Goal: Task Accomplishment & Management: Use online tool/utility

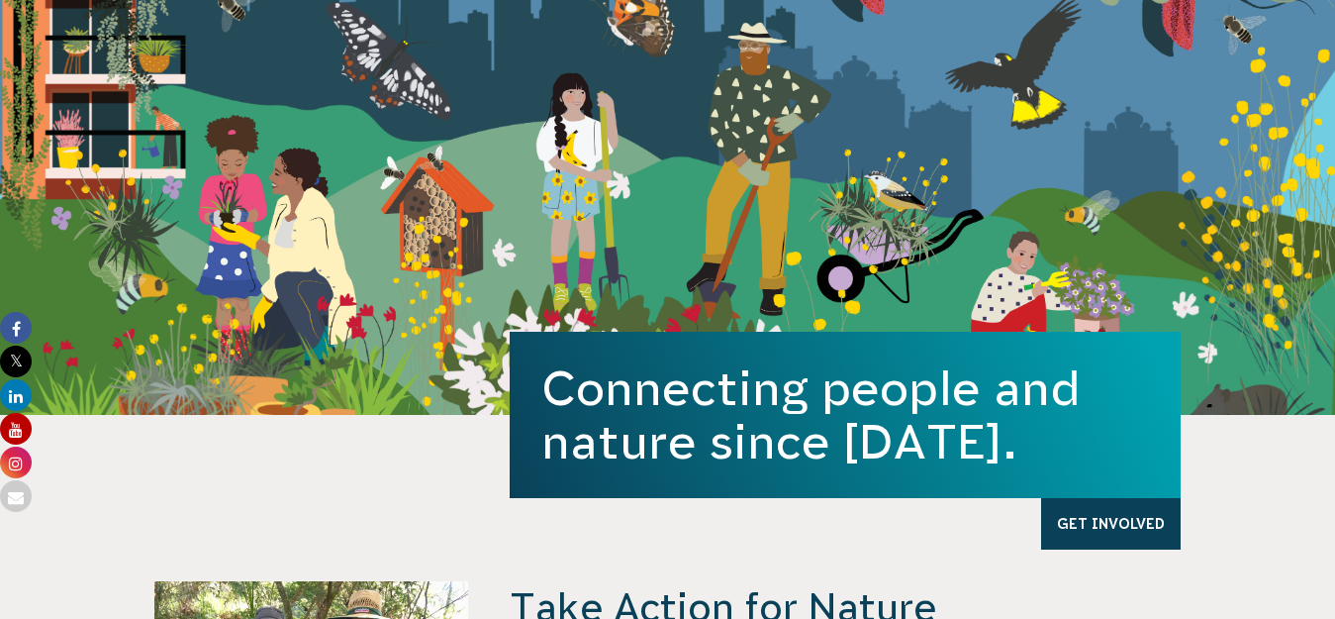
scroll to position [297, 0]
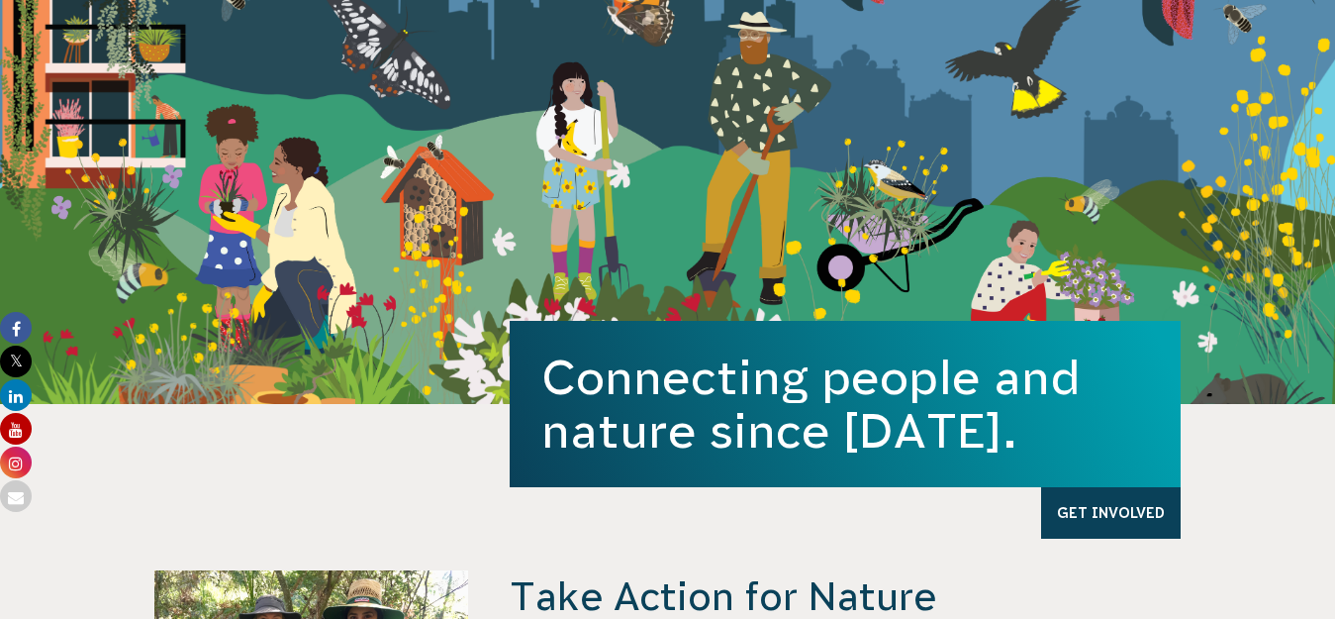
click at [403, 253] on div "Connecting people and nature since 1982. Get Involved" at bounding box center [668, 321] width 1069 height 166
drag, startPoint x: 403, startPoint y: 253, endPoint x: 371, endPoint y: 300, distance: 56.3
click at [371, 300] on div "Connecting people and nature since 1982. Get Involved" at bounding box center [668, 321] width 1069 height 166
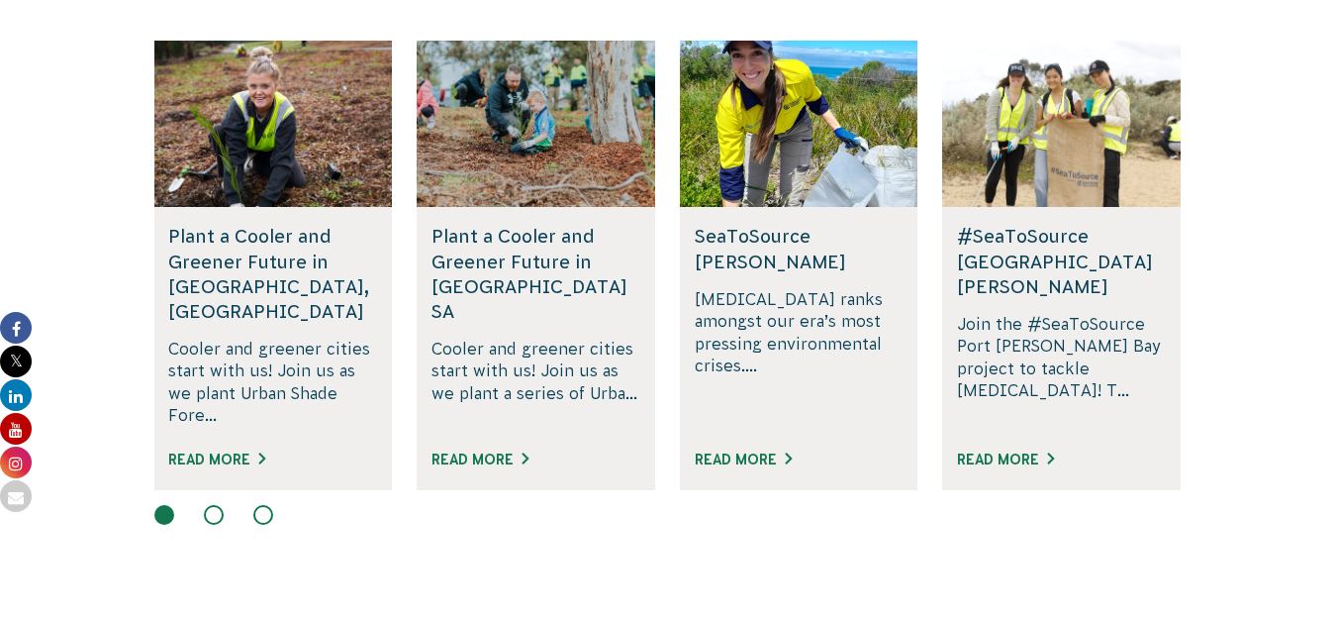
scroll to position [1286, 0]
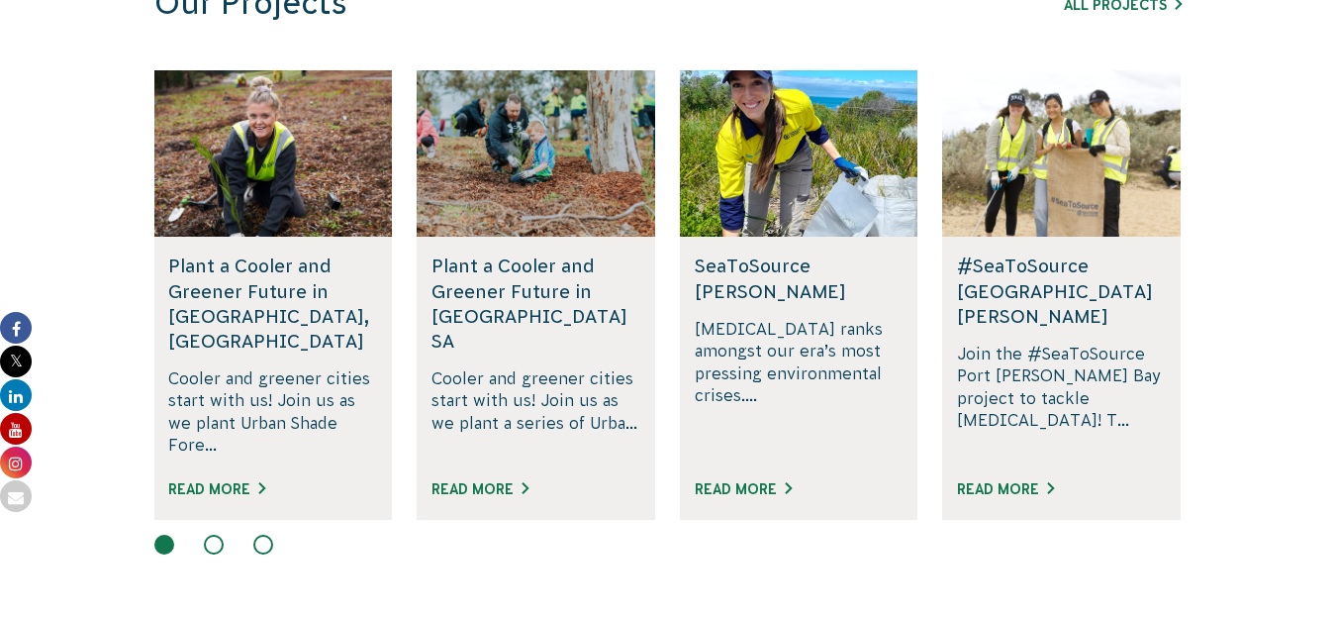
click at [217, 534] on button at bounding box center [214, 544] width 20 height 20
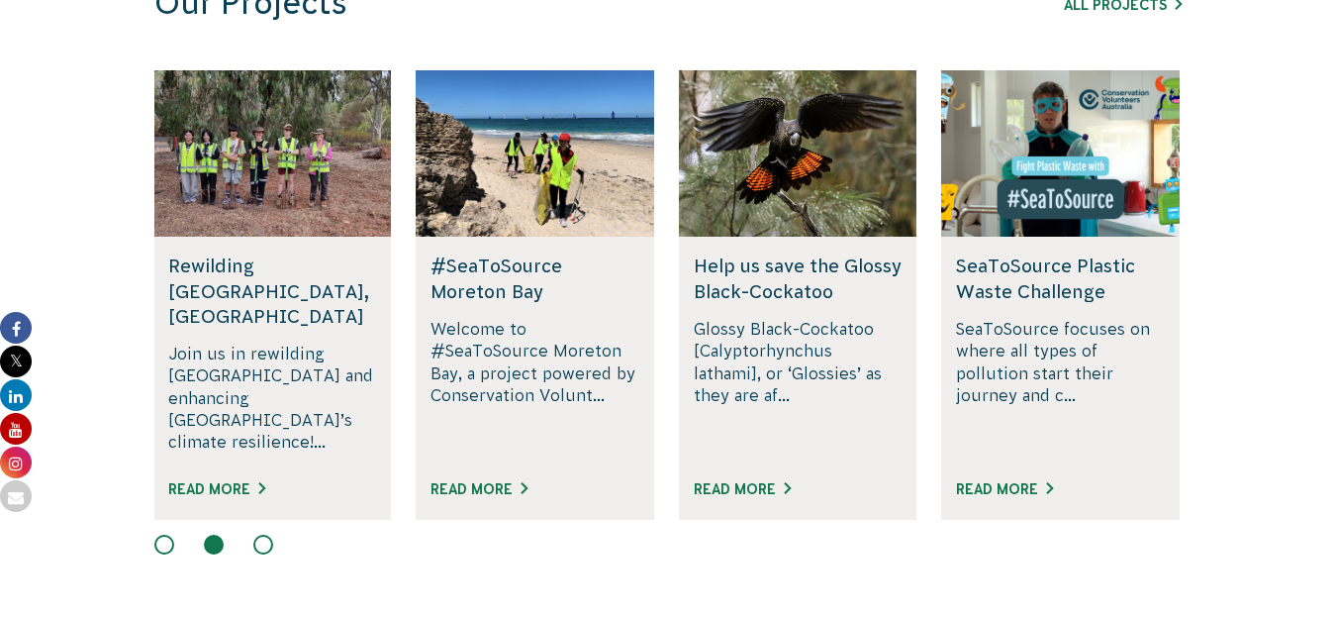
click at [258, 534] on button at bounding box center [263, 544] width 20 height 20
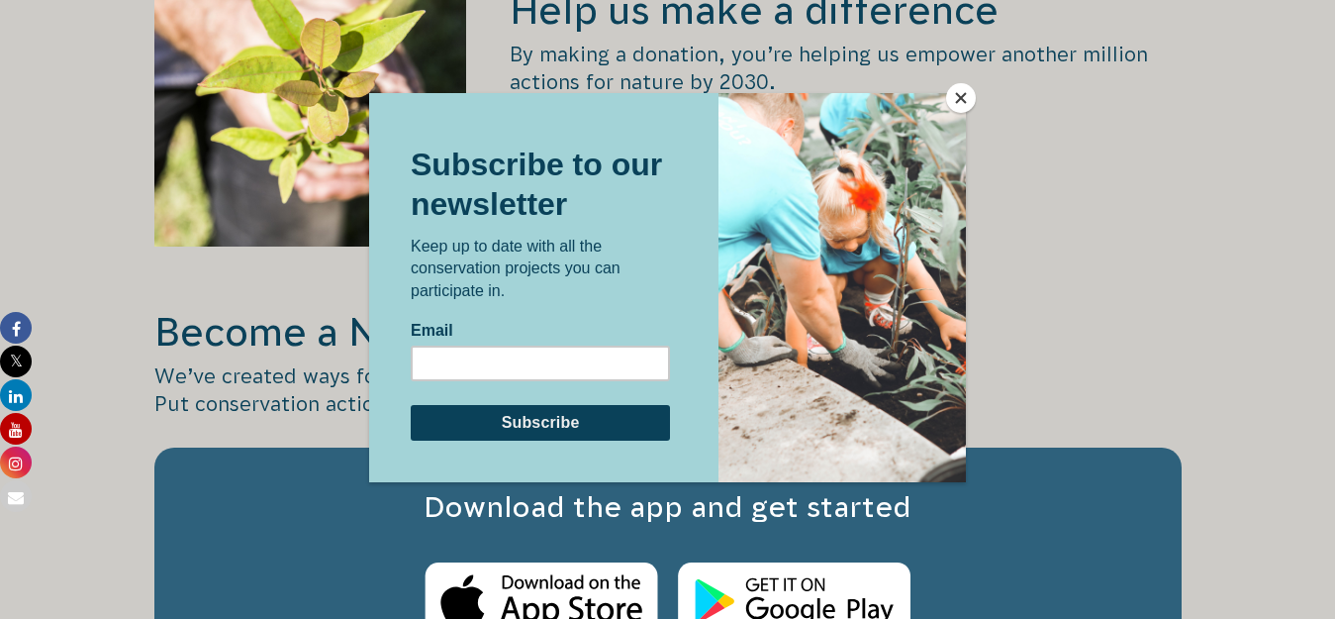
scroll to position [2771, 0]
click at [949, 96] on button "Close" at bounding box center [961, 98] width 30 height 30
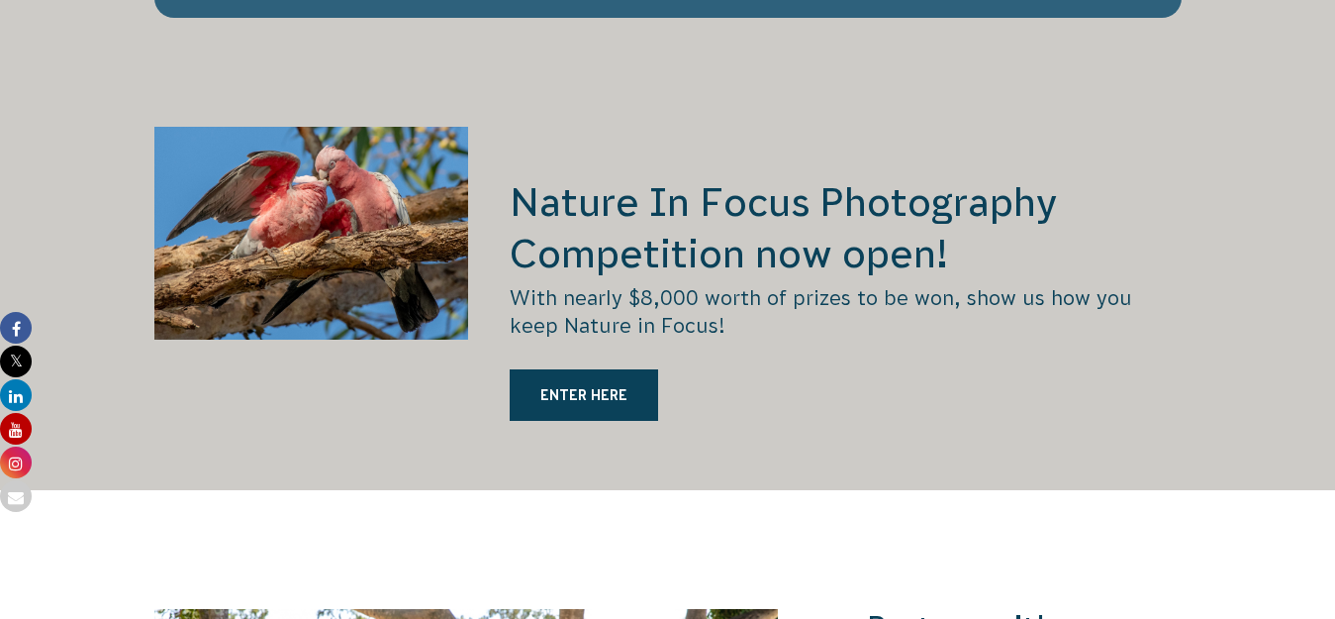
scroll to position [3464, 0]
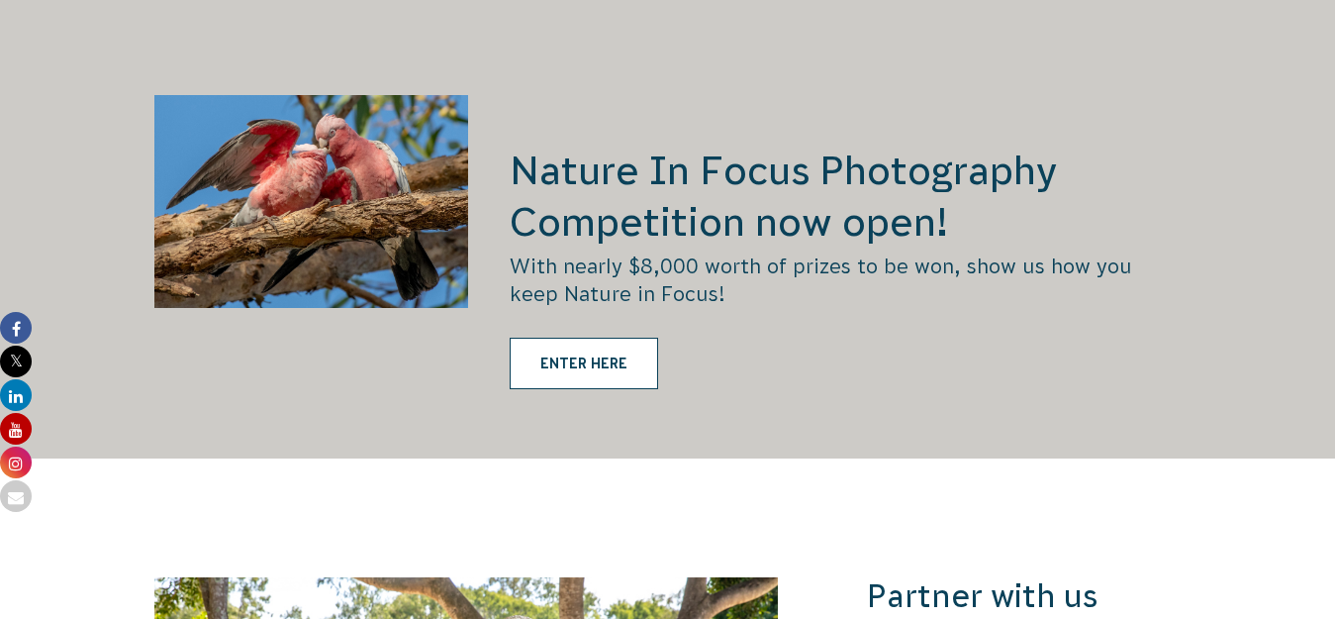
click at [621, 342] on link "ENTER HERE" at bounding box center [584, 362] width 148 height 51
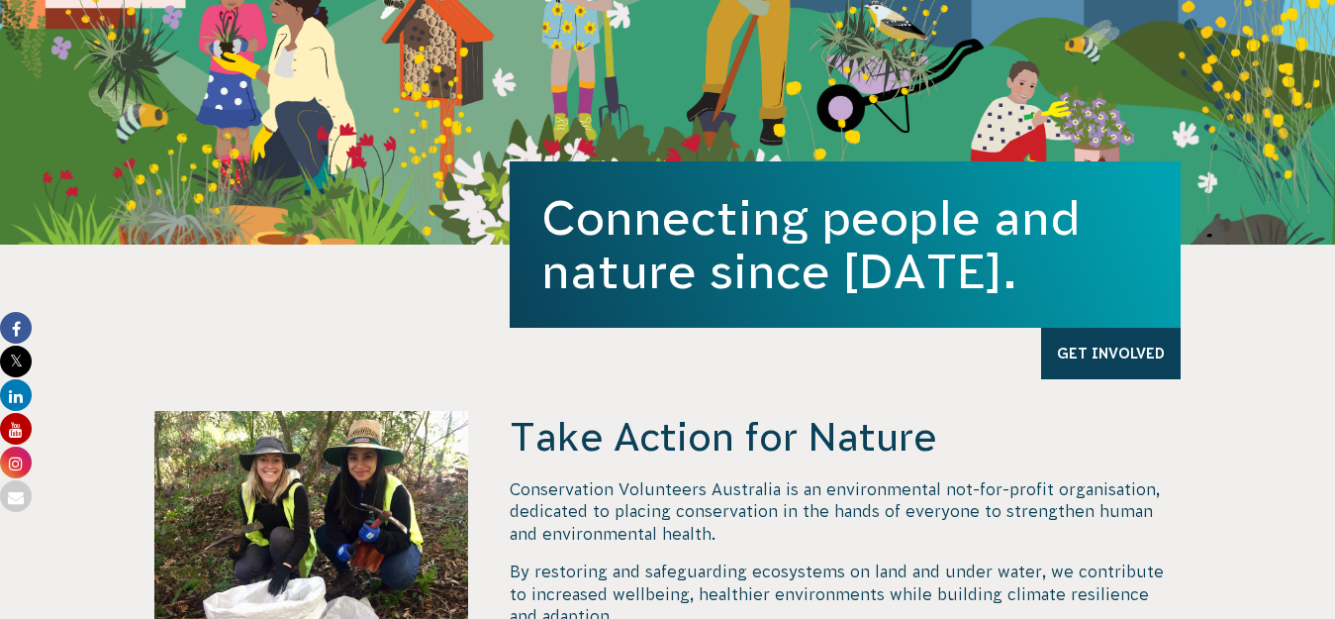
scroll to position [0, 0]
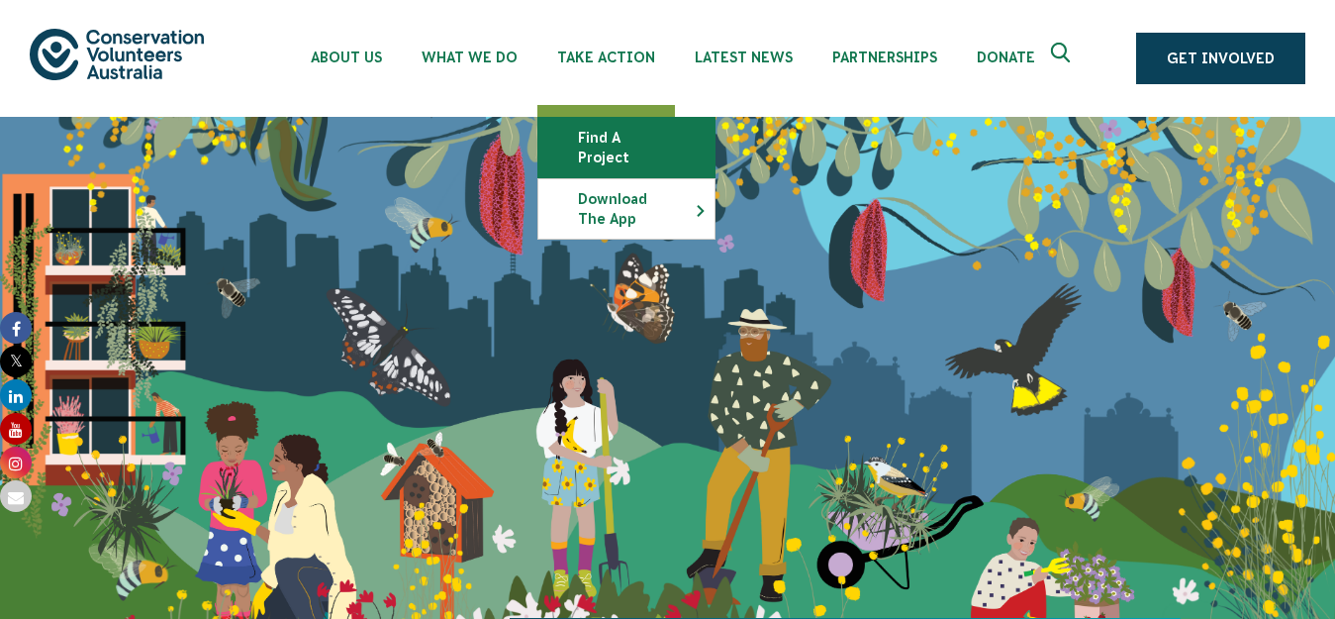
click at [622, 141] on link "Find a project" at bounding box center [626, 147] width 176 height 59
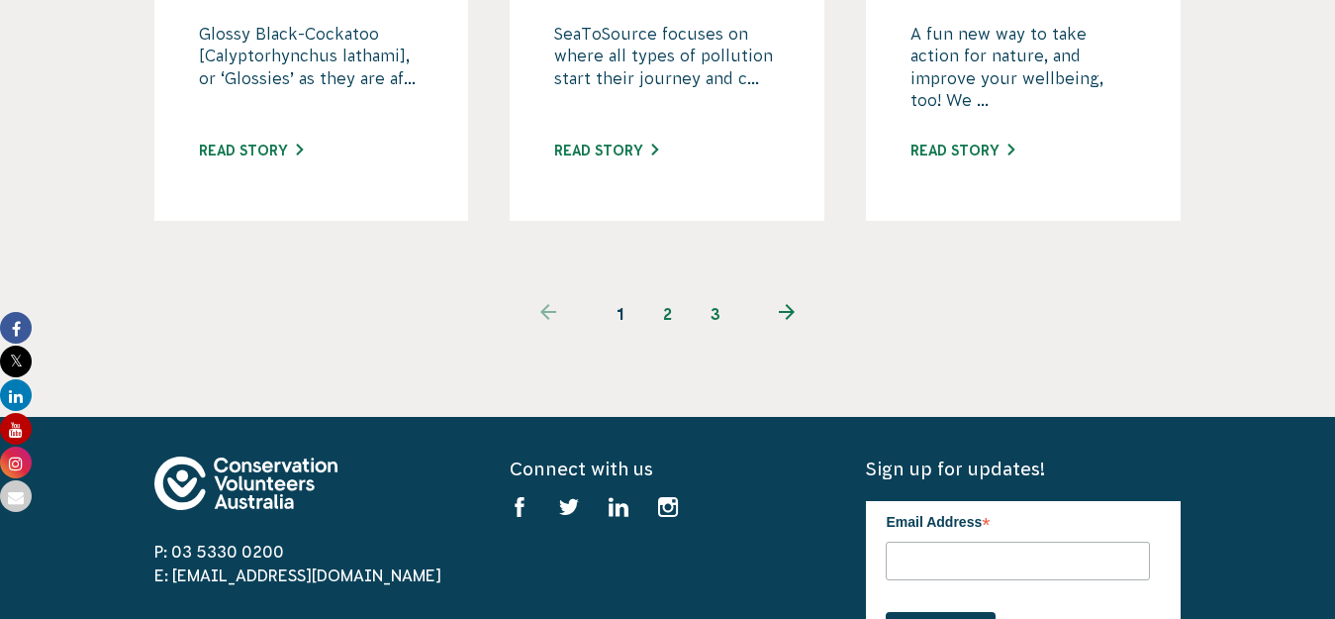
scroll to position [2291, 0]
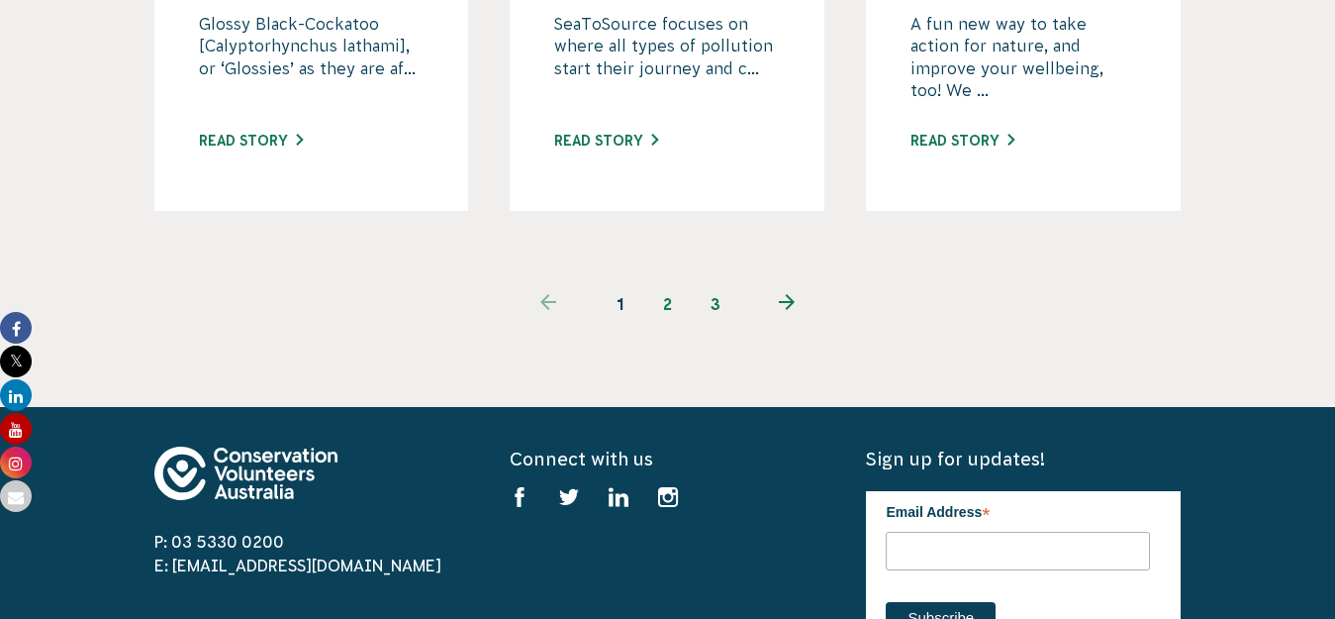
click at [668, 280] on link "2" at bounding box center [668, 304] width 48 height 48
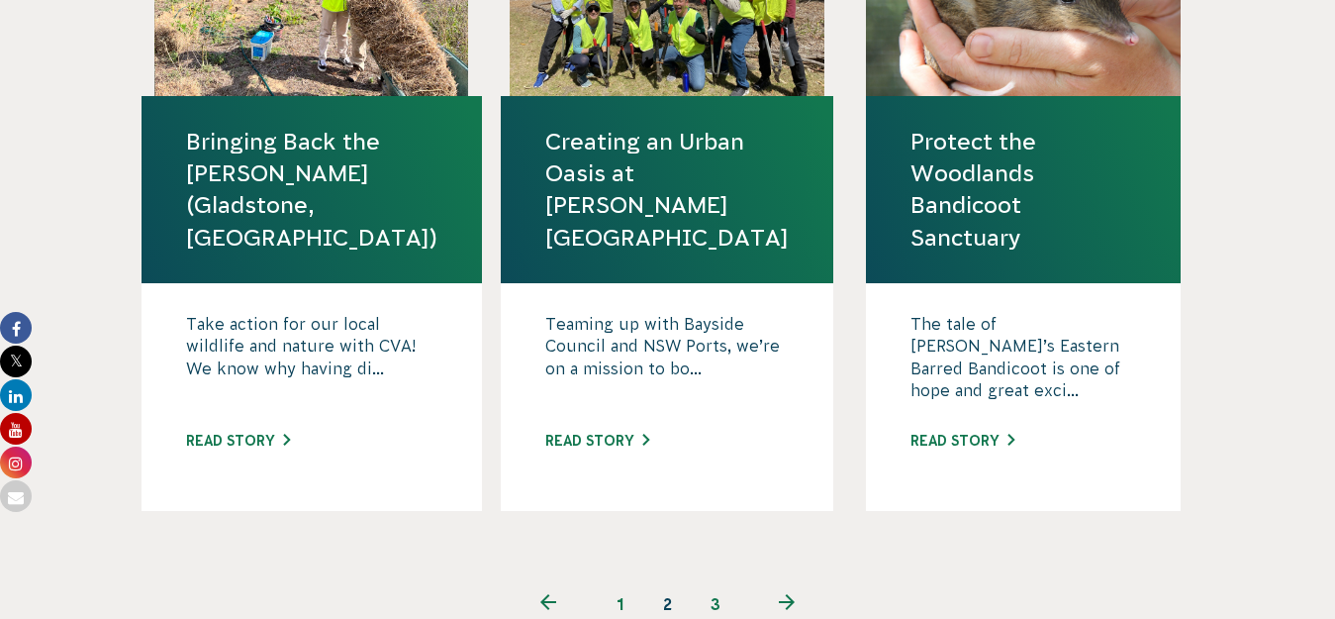
scroll to position [2093, 0]
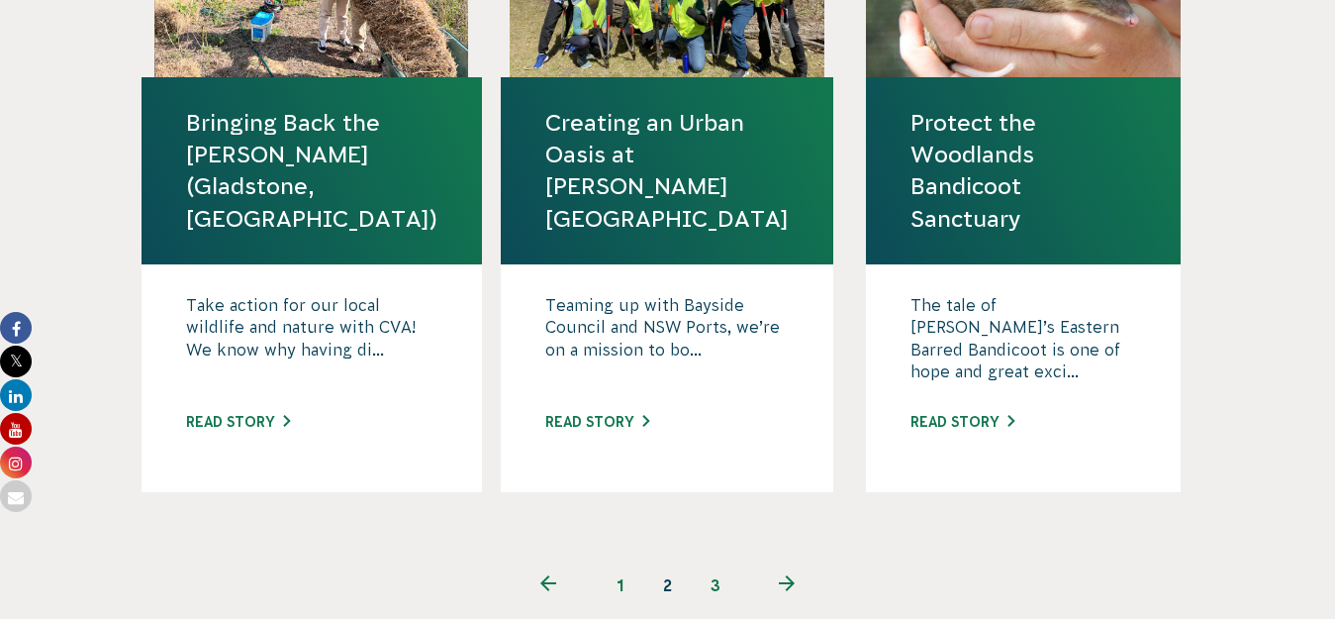
click at [714, 561] on link "3" at bounding box center [716, 585] width 48 height 48
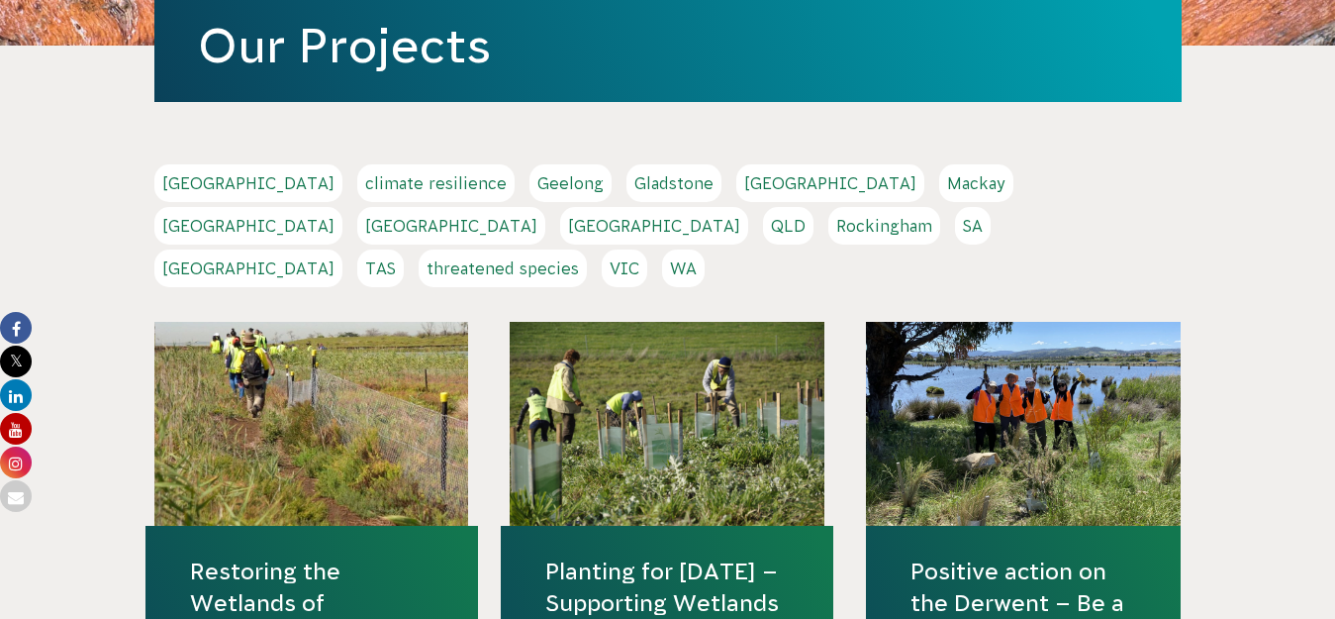
scroll to position [15, 0]
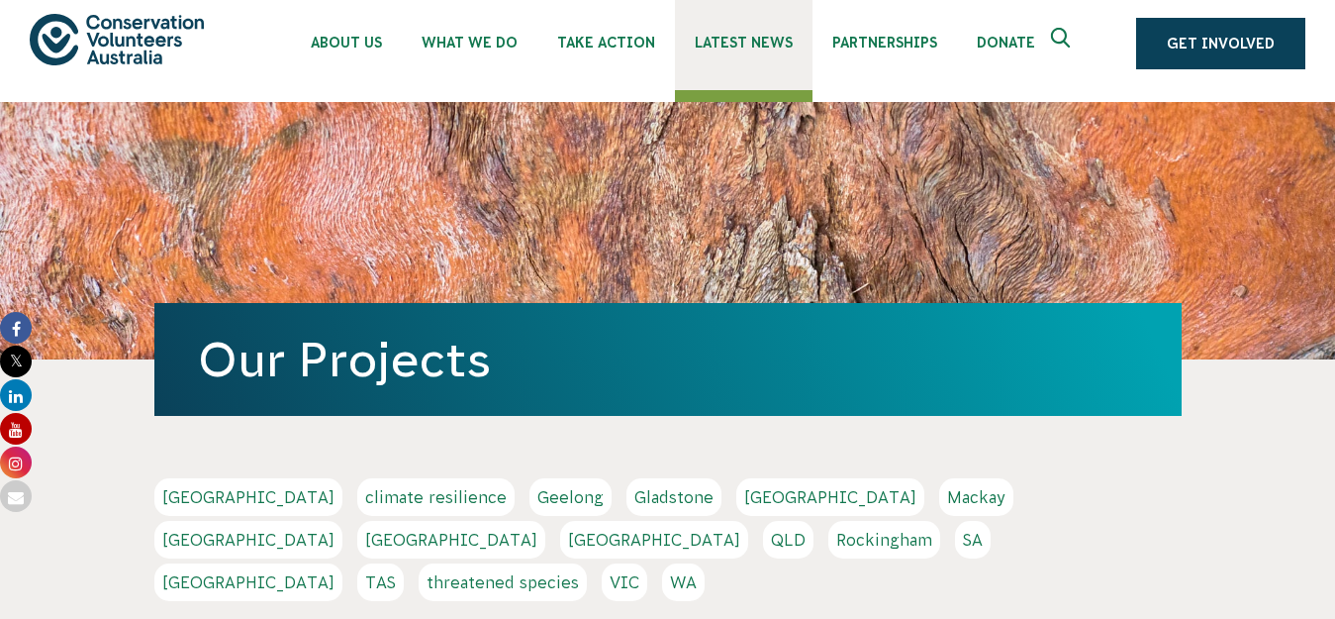
click at [753, 44] on span "Latest News" at bounding box center [744, 43] width 98 height 16
